Goal: Task Accomplishment & Management: Manage account settings

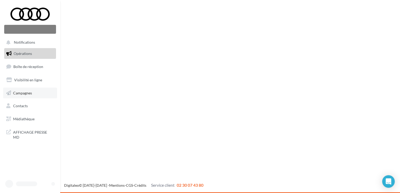
click at [23, 92] on span "Campagnes" at bounding box center [22, 93] width 19 height 4
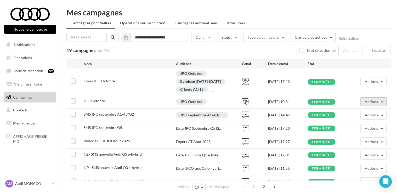
click at [373, 101] on span "Actions" at bounding box center [371, 101] width 13 height 4
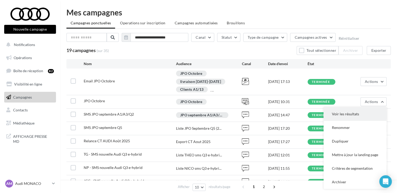
click at [351, 115] on button "Voir les résultats" at bounding box center [355, 114] width 63 height 14
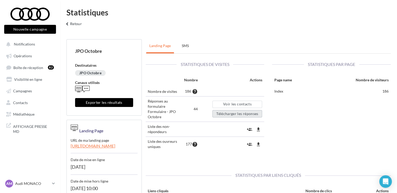
click at [225, 113] on button "Télécharger les réponses" at bounding box center [237, 113] width 50 height 7
click at [75, 23] on button "keyboard_arrow_left Retour" at bounding box center [73, 25] width 22 height 10
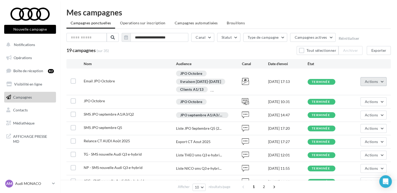
click at [369, 81] on span "Actions" at bounding box center [371, 81] width 13 height 4
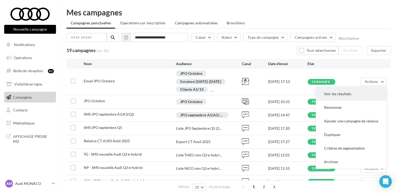
click at [346, 93] on button "Voir les résultats" at bounding box center [351, 94] width 71 height 14
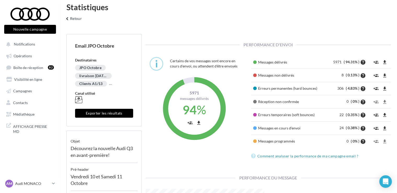
scroll to position [5, 0]
click at [69, 19] on icon "keyboard_arrow_left" at bounding box center [67, 18] width 6 height 5
